Goal: Information Seeking & Learning: Understand process/instructions

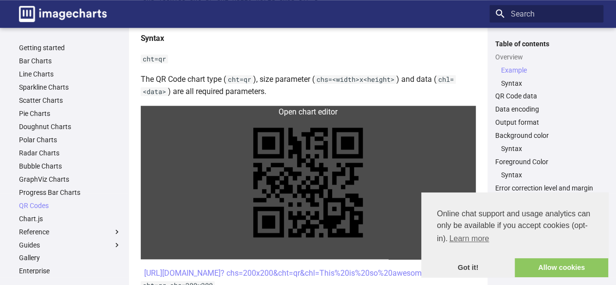
scroll to position [487, 0]
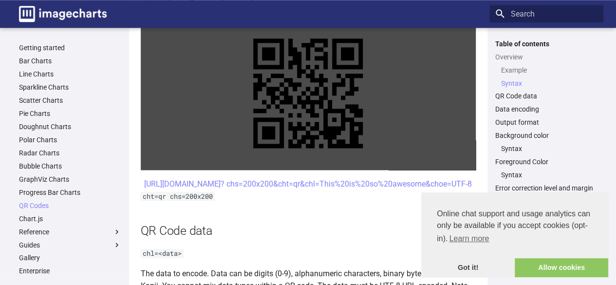
click at [341, 129] on link at bounding box center [308, 93] width 335 height 153
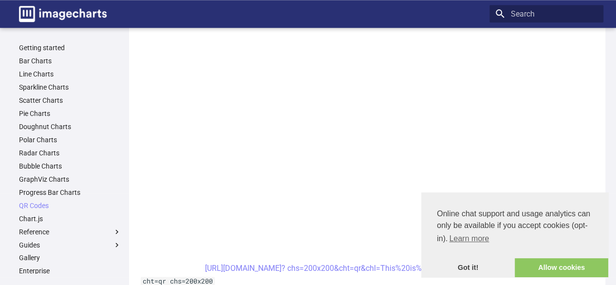
scroll to position [535, 0]
click at [39, 206] on link "QR Codes" at bounding box center [70, 205] width 102 height 9
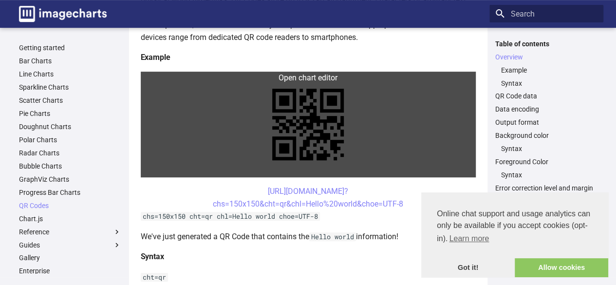
scroll to position [195, 0]
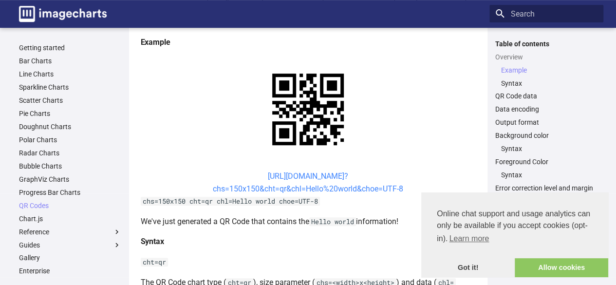
drag, startPoint x: 411, startPoint y: 185, endPoint x: 251, endPoint y: 178, distance: 159.8
click at [251, 178] on center "[URL][DOMAIN_NAME]? chs=150x150&cht=qr&chl=Hello%20world&choe=UTF-8" at bounding box center [308, 182] width 335 height 25
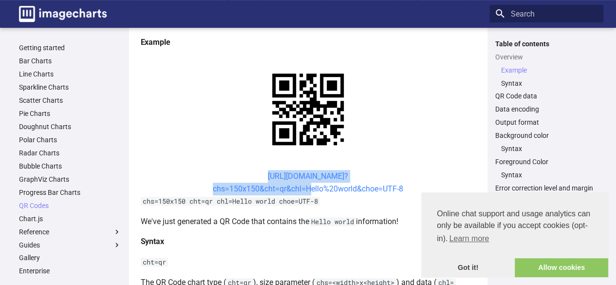
drag, startPoint x: 242, startPoint y: 175, endPoint x: 304, endPoint y: 191, distance: 63.5
click at [304, 191] on center "[URL][DOMAIN_NAME]? chs=150x150&cht=qr&chl=Hello%20world&choe=UTF-8" at bounding box center [308, 182] width 335 height 25
copy link "[URL][DOMAIN_NAME]? chs=150x150&cht=qr&chl="
click at [530, 98] on link "QR Code data" at bounding box center [546, 95] width 102 height 9
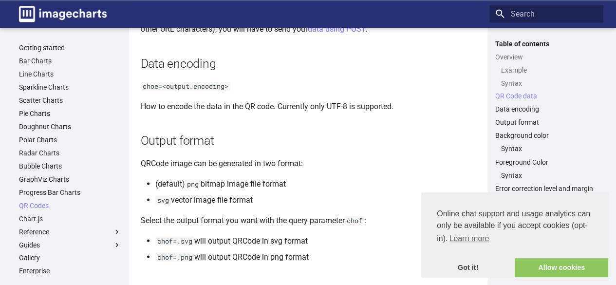
scroll to position [785, 0]
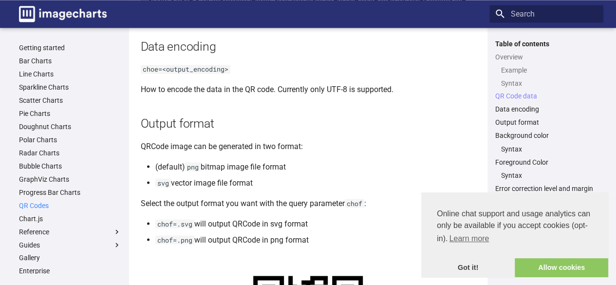
click at [30, 205] on link "QR Codes" at bounding box center [70, 205] width 102 height 9
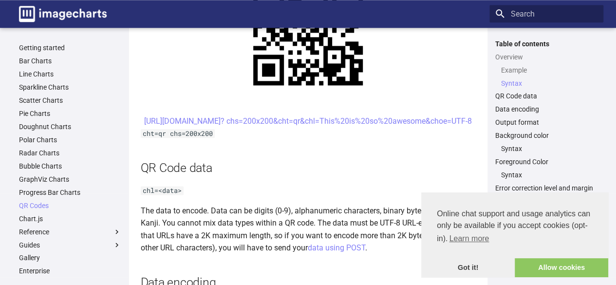
scroll to position [535, 0]
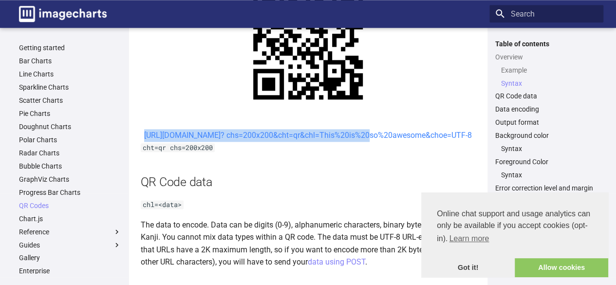
drag, startPoint x: 245, startPoint y: 133, endPoint x: 277, endPoint y: 149, distance: 35.9
click at [277, 142] on center "[URL][DOMAIN_NAME]? chs=200x200&cht=qr&chl=This%20is%20so%20awesome&choe=UTF-8" at bounding box center [308, 135] width 335 height 13
copy link "https://image-charts.com/chart? chs=200x200&cht=qr&chl="
